Goal: Complete application form

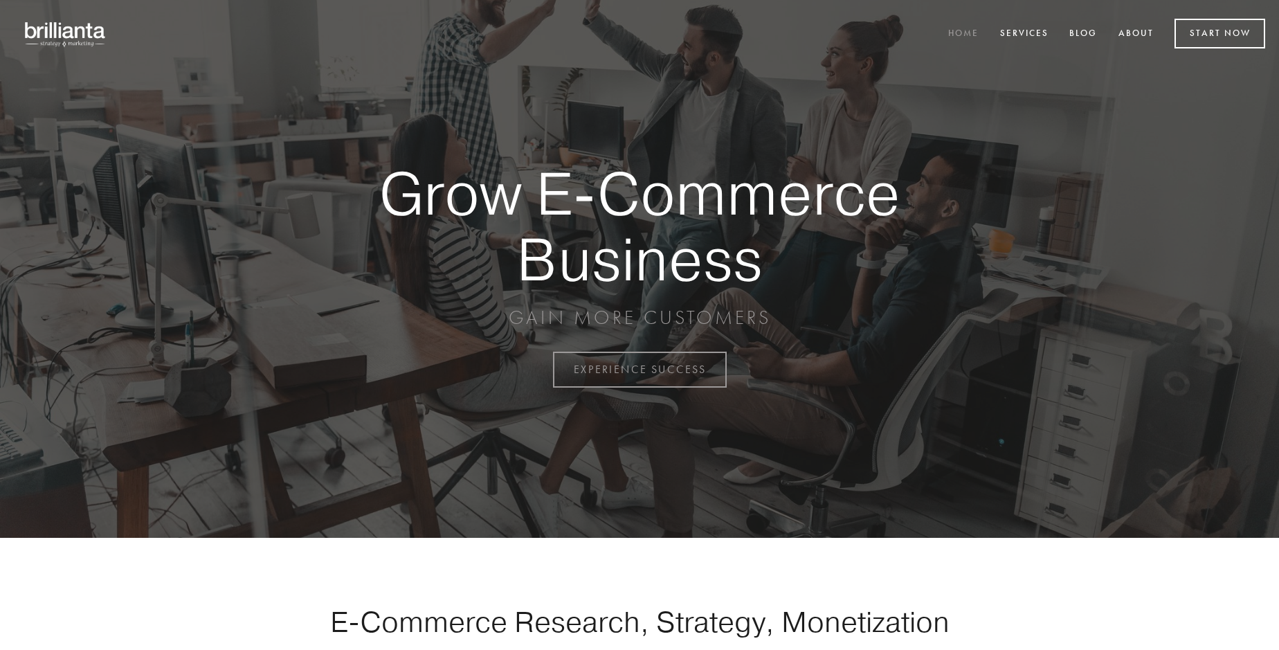
scroll to position [3627, 0]
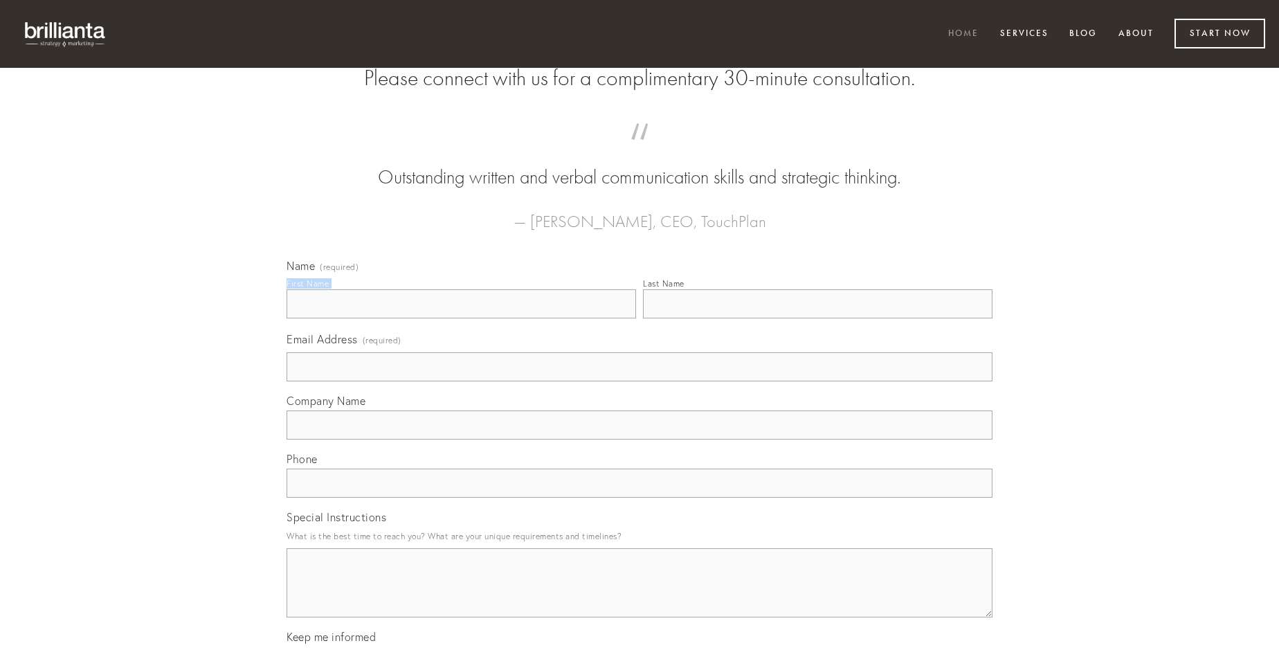
type input "[PERSON_NAME]"
click at [817, 318] on input "Last Name" at bounding box center [817, 303] width 349 height 29
type input "[PERSON_NAME]"
click at [639, 381] on input "Email Address (required)" at bounding box center [639, 366] width 706 height 29
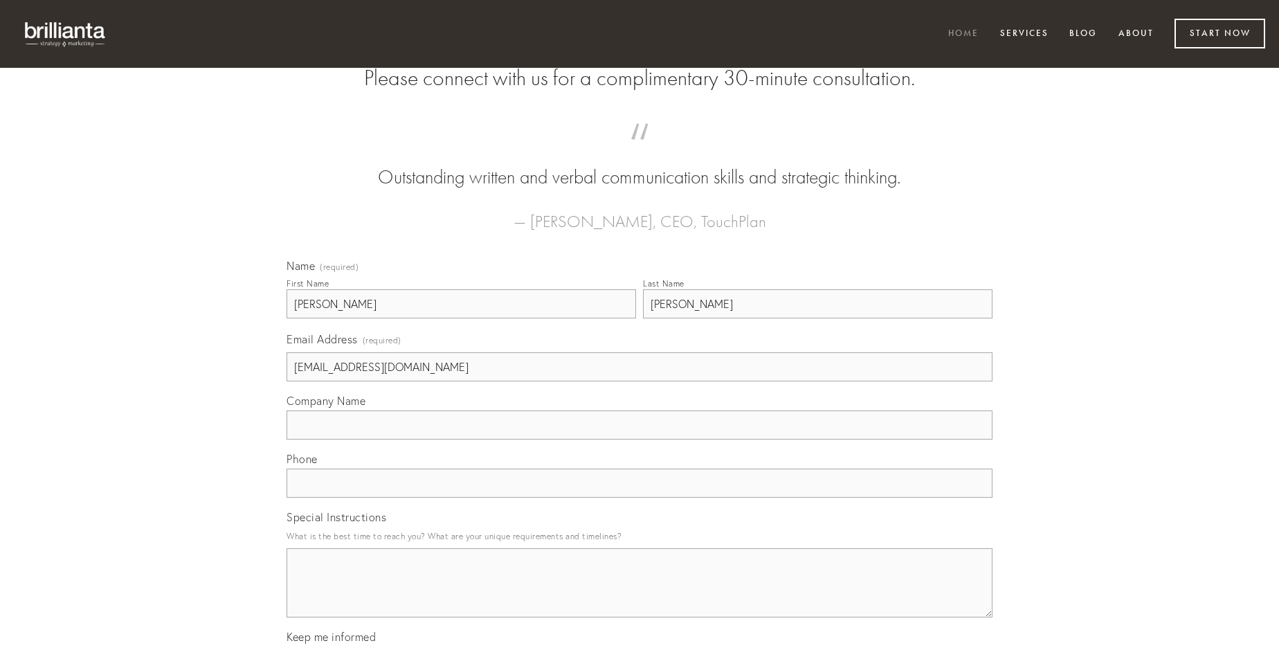
type input "[EMAIL_ADDRESS][DOMAIN_NAME]"
click at [639, 439] on input "Company Name" at bounding box center [639, 424] width 706 height 29
type input "nulla"
click at [639, 497] on input "text" at bounding box center [639, 482] width 706 height 29
click at [639, 595] on textarea "Special Instructions" at bounding box center [639, 582] width 706 height 69
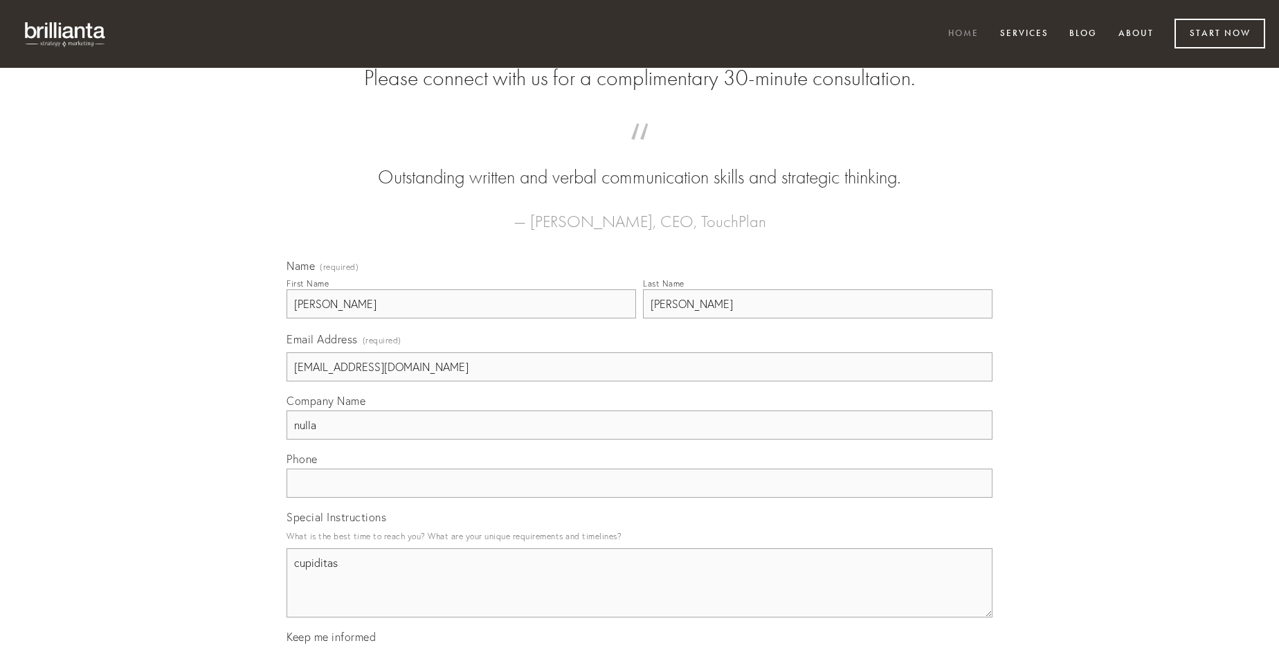
type textarea "cupiditas"
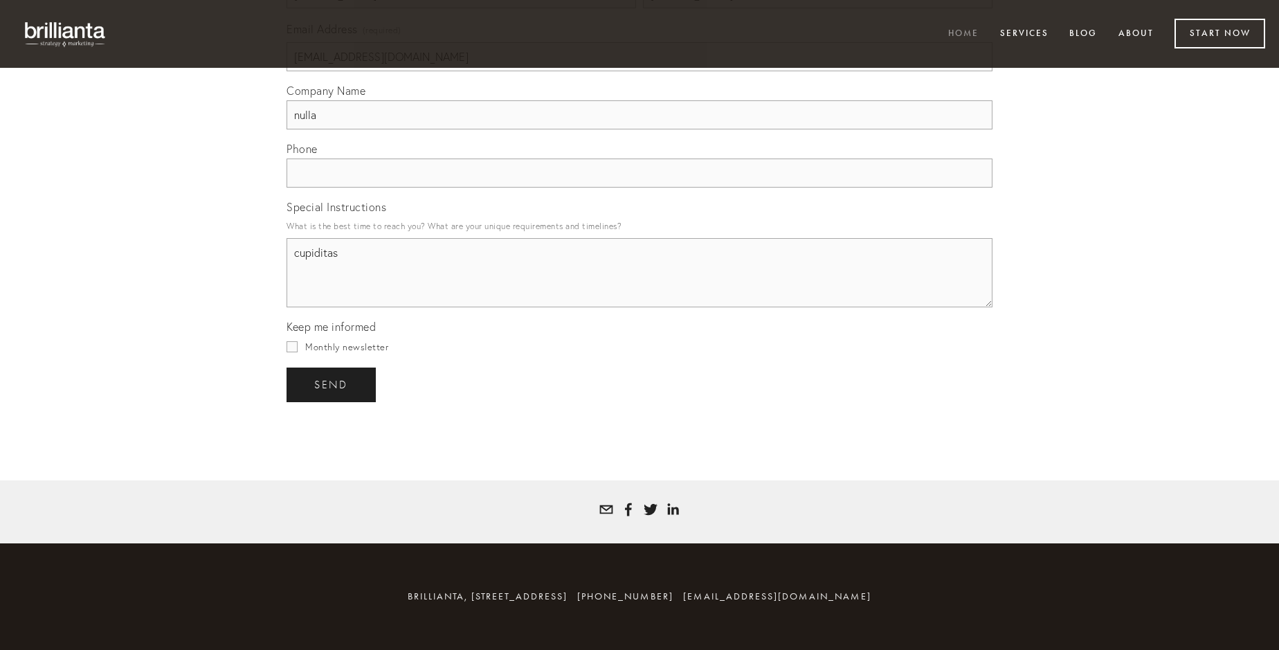
click at [332, 384] on span "send" at bounding box center [331, 384] width 34 height 12
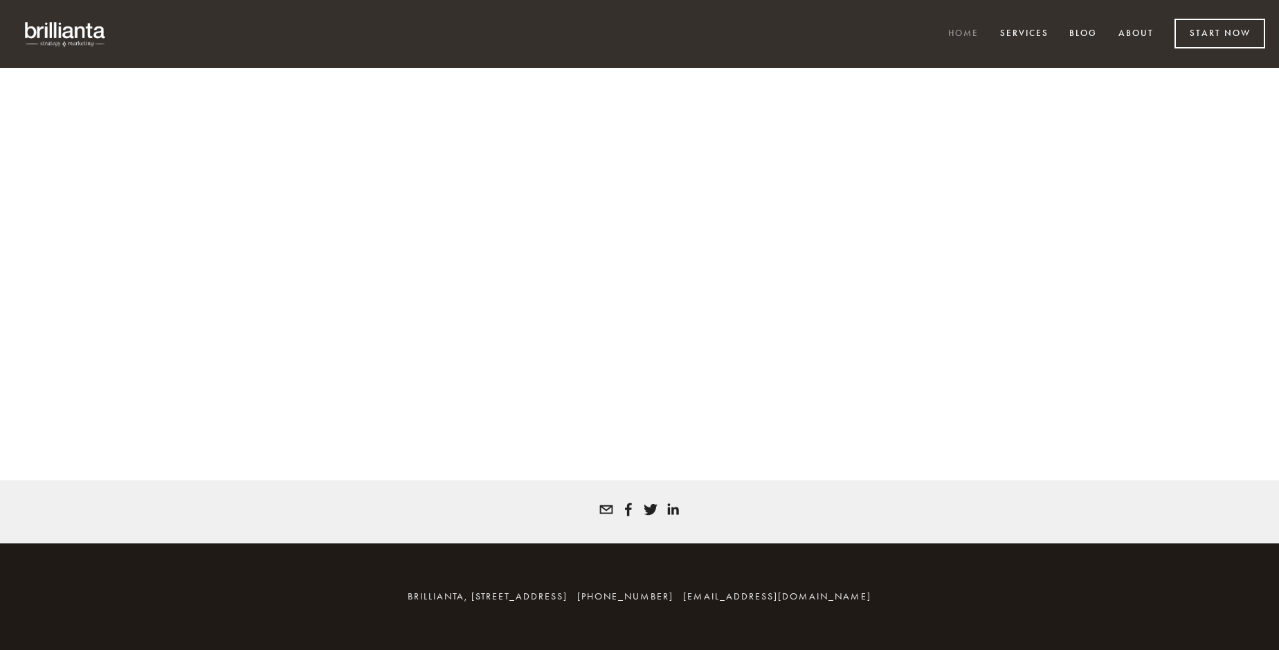
scroll to position [3608, 0]
